Goal: Find contact information: Find contact information

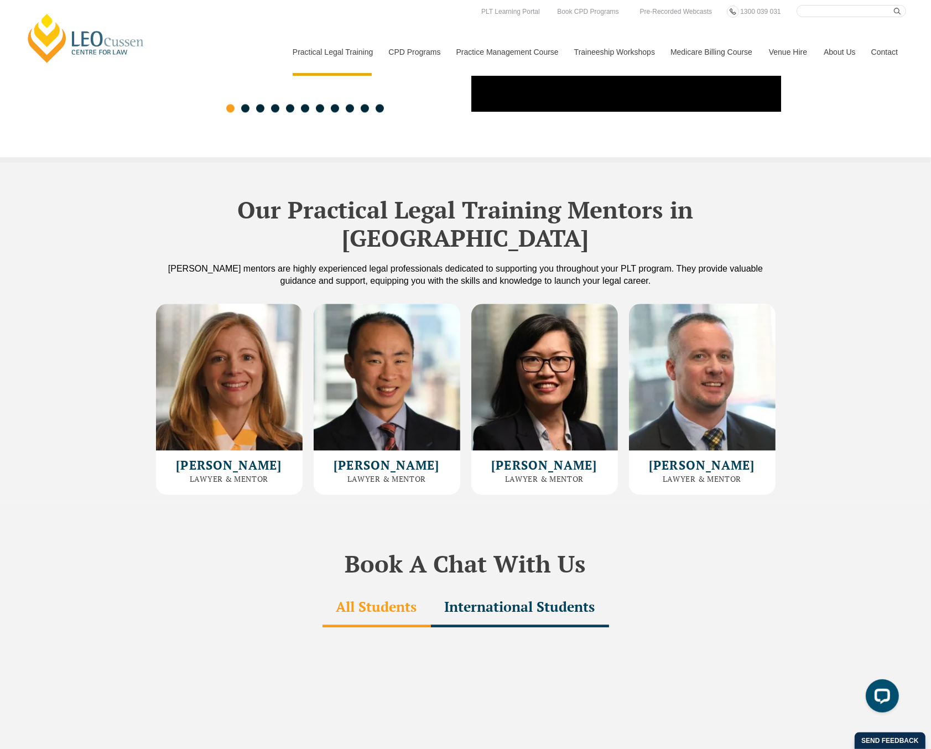
click at [839, 17] on nav "Practical Legal Training Our Practical Legal Training Program Program Dates & F…" at bounding box center [595, 46] width 622 height 59
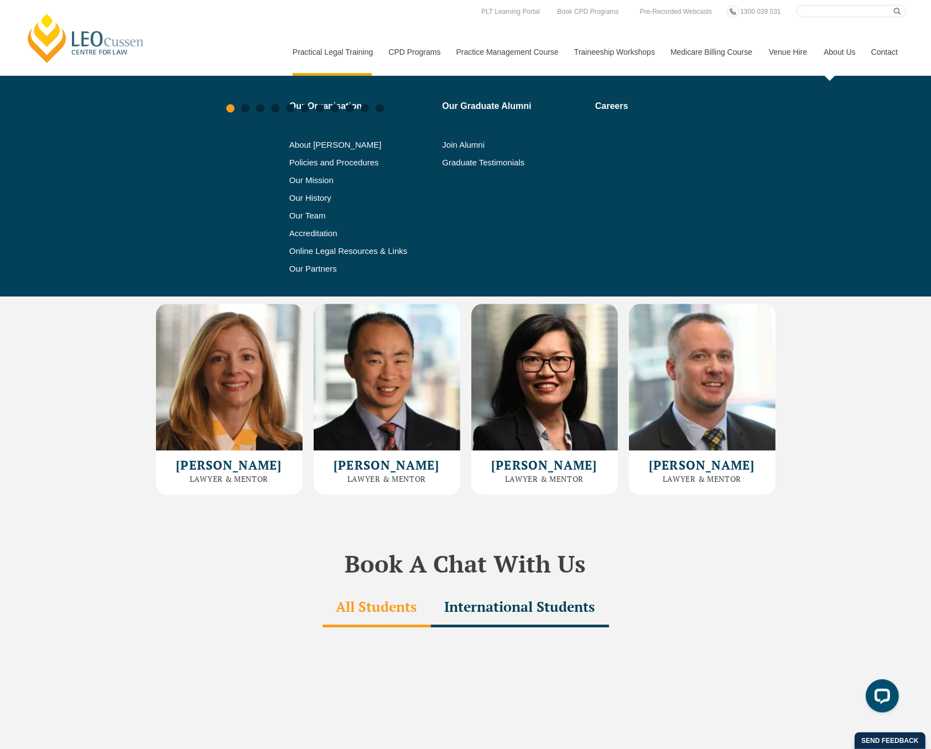
click at [842, 53] on link "About Us" at bounding box center [840, 52] width 48 height 48
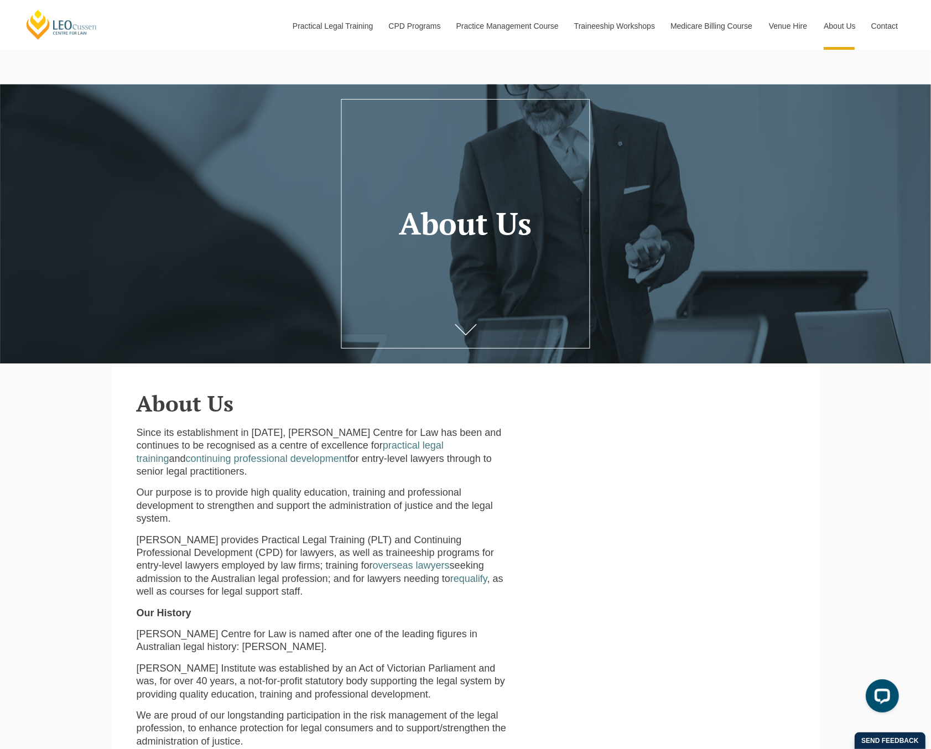
scroll to position [55, 0]
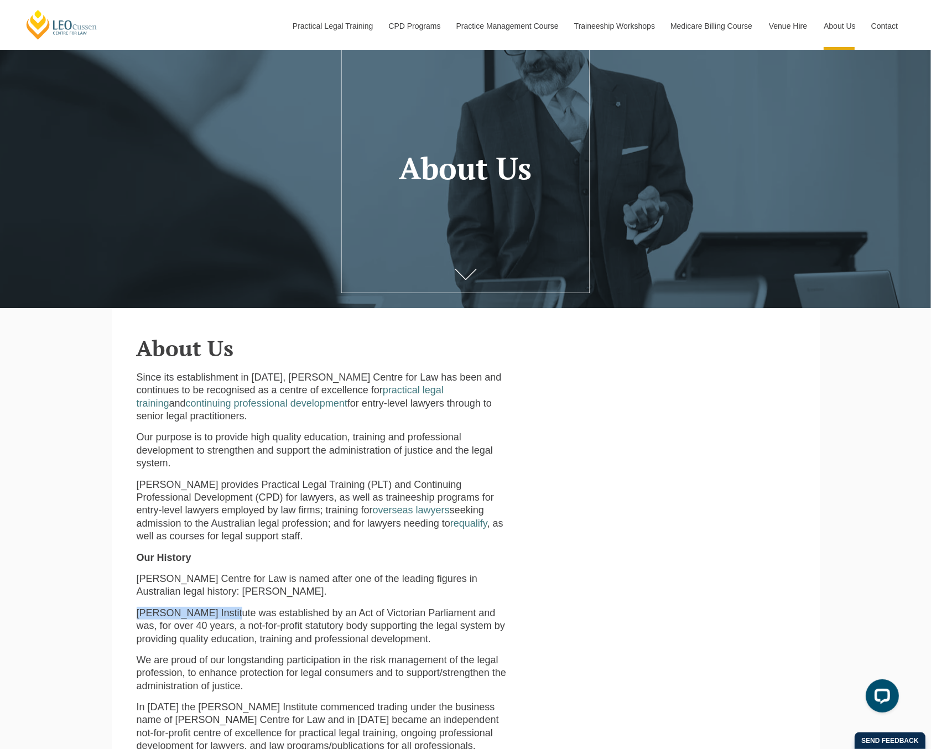
drag, startPoint x: 227, startPoint y: 603, endPoint x: 134, endPoint y: 604, distance: 93.0
click at [134, 604] on div "Since its establishment in 1972, Leo Cussen Centre for Law has been and continu…" at bounding box center [325, 624] width 394 height 506
copy p "Leo Cussen Institute"
click at [275, 573] on p "Leo Cussen Centre for Law is named after one of the leading figures in Australi…" at bounding box center [325, 586] width 377 height 26
drag, startPoint x: 258, startPoint y: 566, endPoint x: 136, endPoint y: 562, distance: 122.9
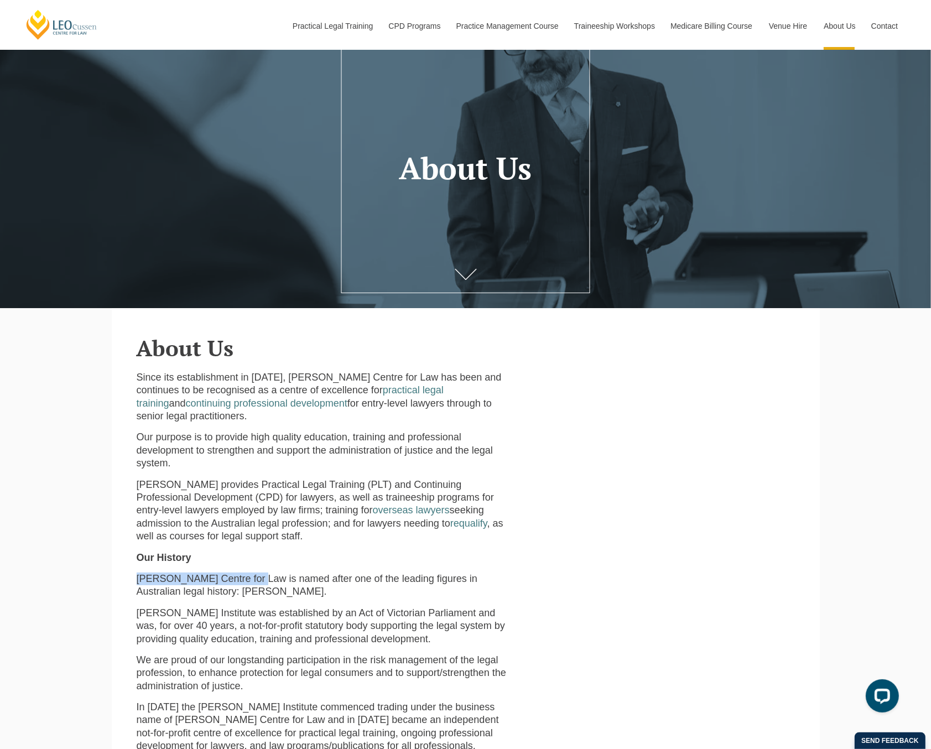
click at [136, 562] on div "Since its establishment in 1972, Leo Cussen Centre for Law has been and continu…" at bounding box center [325, 624] width 394 height 506
copy p "[PERSON_NAME] Centre for Law"
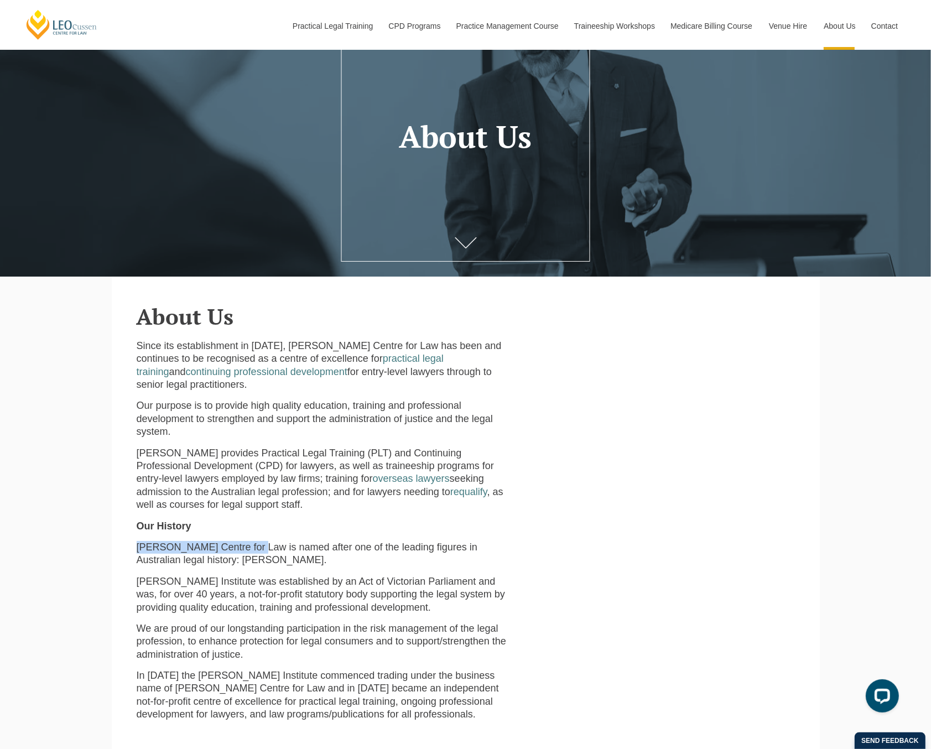
scroll to position [111, 0]
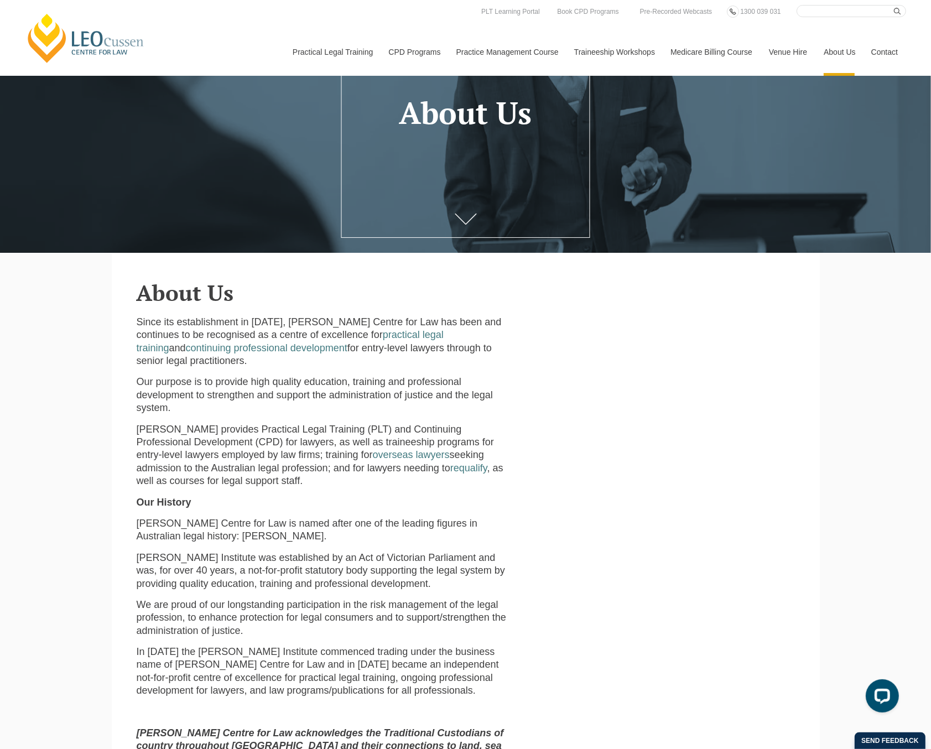
click at [799, 27] on nav "Practical Legal Training Our Practical Legal Training Program Program Dates & F…" at bounding box center [595, 46] width 622 height 59
click at [879, 54] on link "Contact" at bounding box center [884, 52] width 43 height 48
